Goal: Task Accomplishment & Management: Use online tool/utility

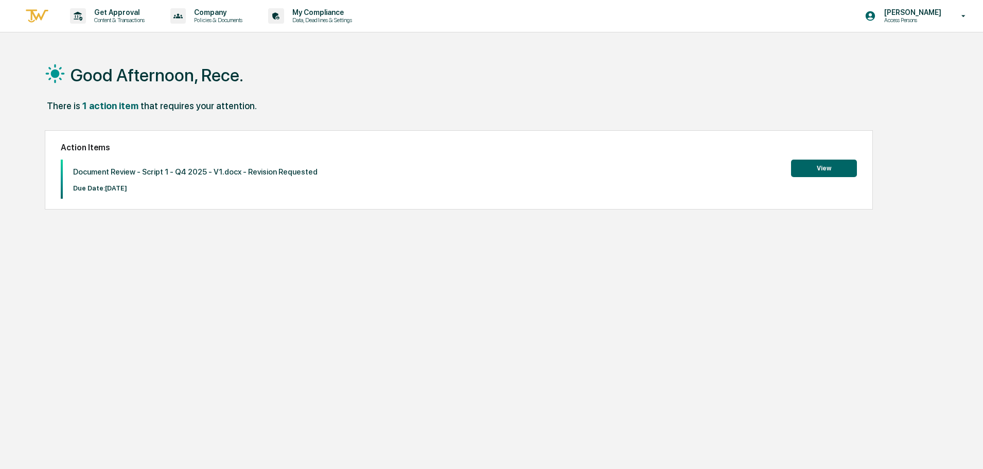
click at [307, 79] on div "Good Afternoon, Rece." at bounding box center [487, 74] width 884 height 51
click at [819, 172] on button "View" at bounding box center [824, 167] width 66 height 17
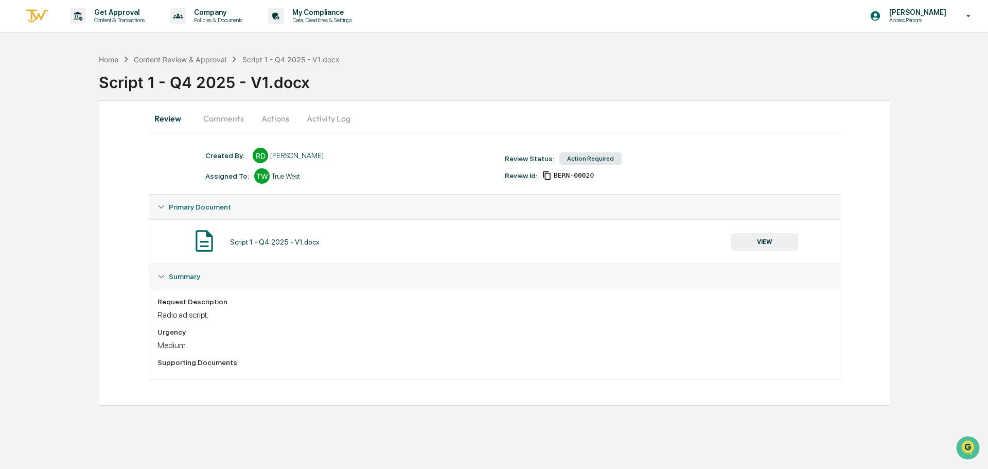
click at [210, 122] on button "Comments" at bounding box center [223, 118] width 57 height 25
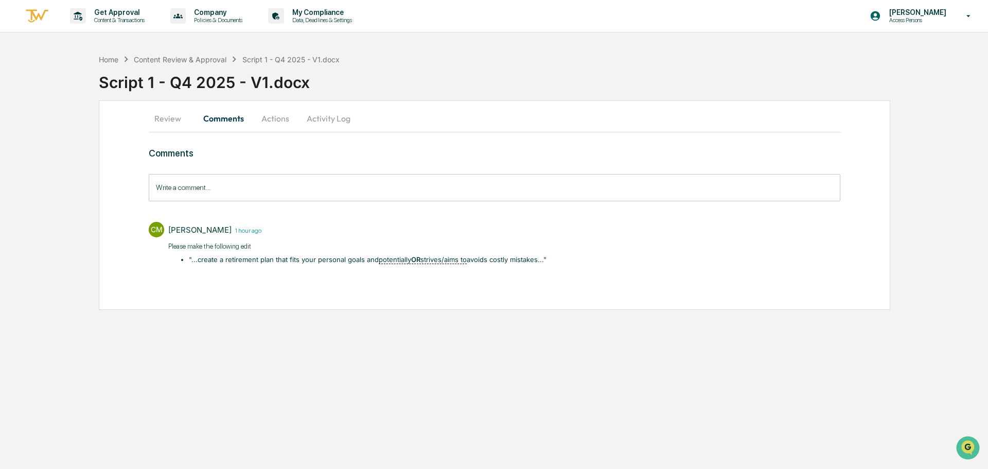
click at [420, 258] on u "potentially OR strives/aims to" at bounding box center [423, 259] width 88 height 9
click at [182, 118] on button "Review" at bounding box center [172, 118] width 46 height 25
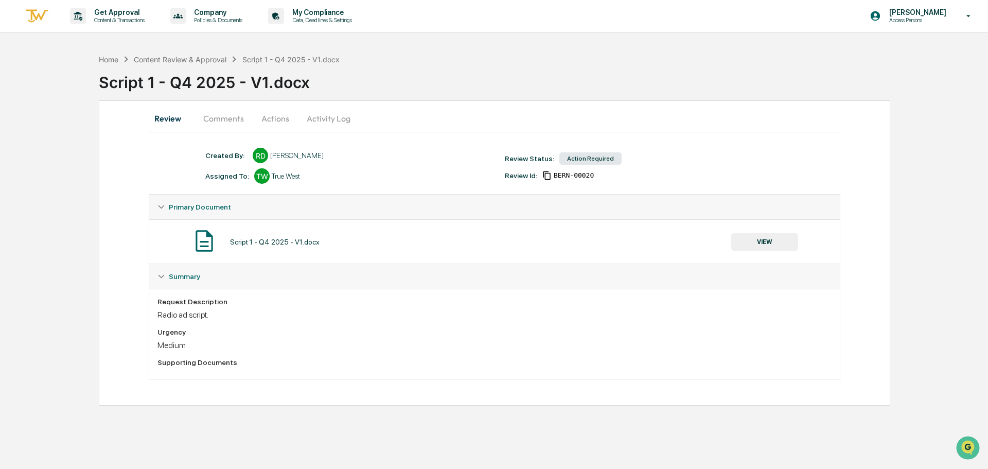
click at [277, 110] on button "Actions" at bounding box center [275, 118] width 46 height 25
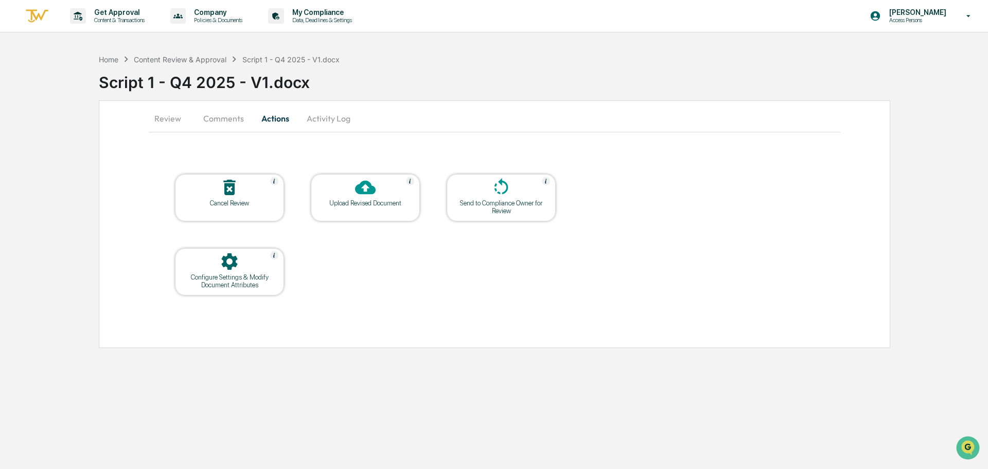
click at [376, 191] on div at bounding box center [365, 188] width 103 height 22
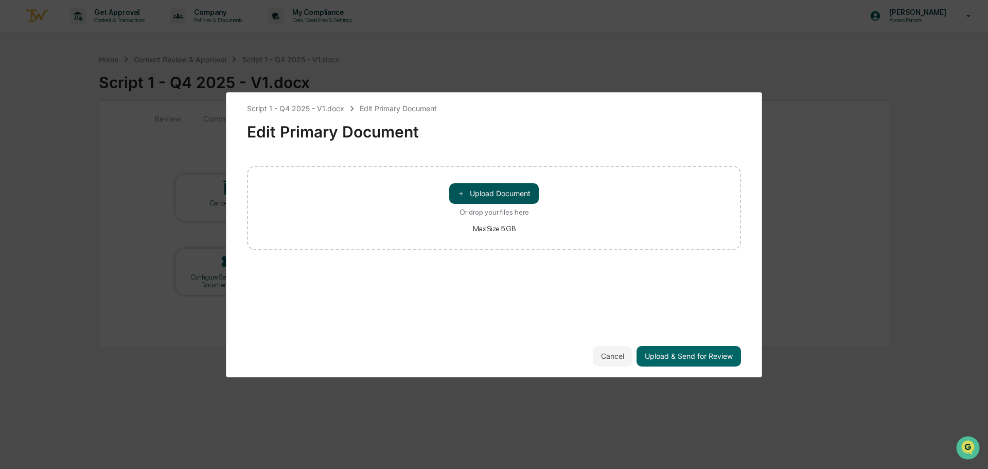
click at [491, 196] on button "＋ Upload Document" at bounding box center [494, 193] width 90 height 21
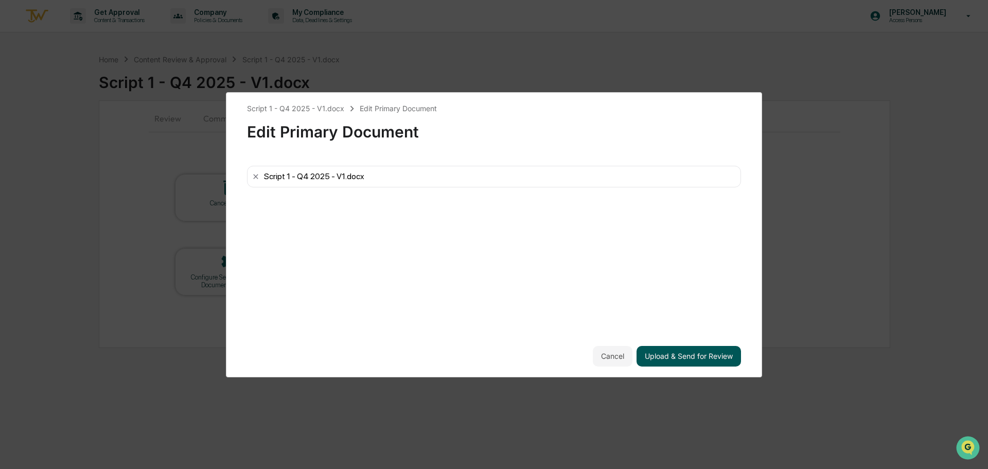
click at [667, 359] on button "Upload & Send for Review" at bounding box center [688, 356] width 104 height 21
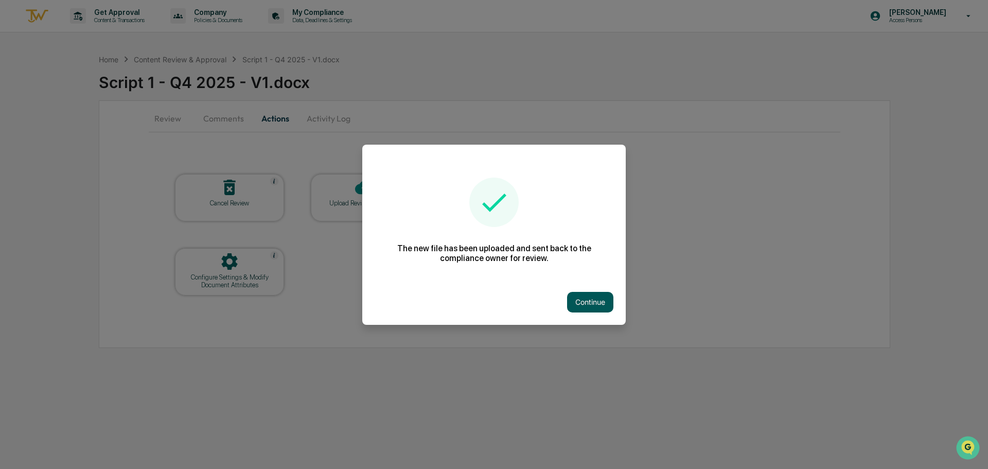
click at [589, 301] on button "Continue" at bounding box center [590, 302] width 46 height 21
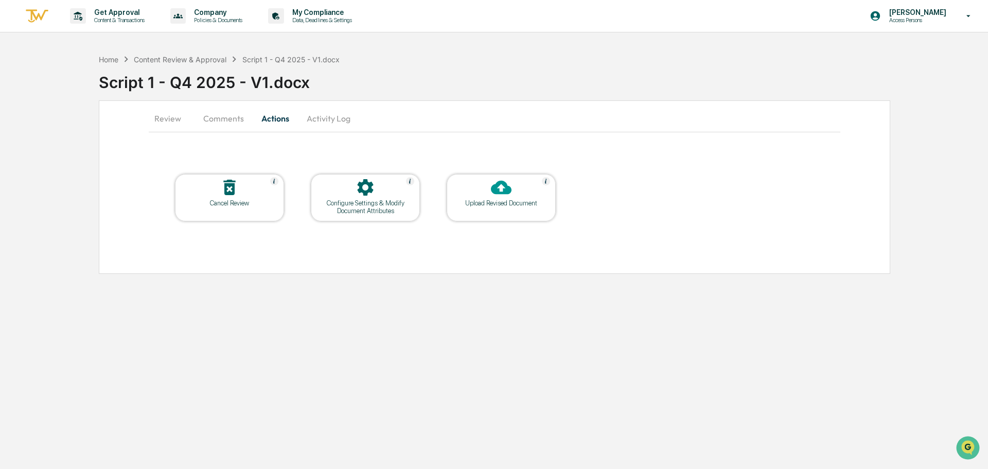
click at [601, 52] on div "Home Content Review & Approval Script 1 - Q4 2025 - V1.docx Script 1 - Q4 2025 …" at bounding box center [543, 74] width 889 height 51
